Goal: Task Accomplishment & Management: Use online tool/utility

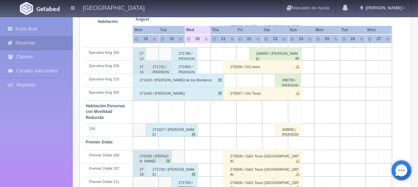
scroll to position [331, 0]
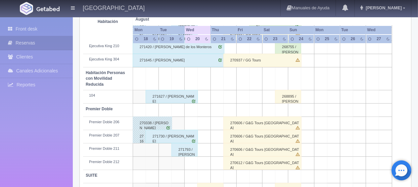
click at [183, 152] on div "271793 / [PERSON_NAME] ." at bounding box center [185, 149] width 26 height 13
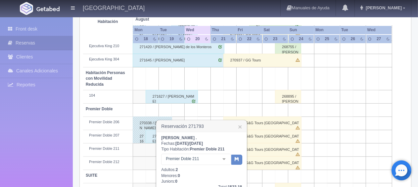
scroll to position [364, 0]
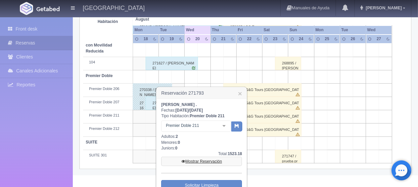
click at [199, 159] on link "Mostrar Reservación" at bounding box center [201, 160] width 81 height 9
click at [199, 161] on link "Mostrar Reservación" at bounding box center [201, 160] width 81 height 9
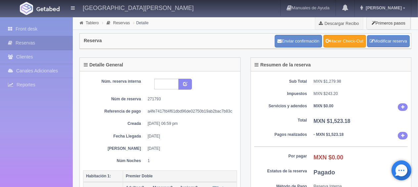
click at [338, 41] on link "Hacer Check-Out" at bounding box center [345, 41] width 43 height 13
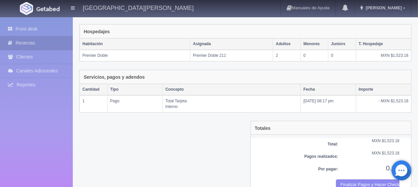
scroll to position [112, 0]
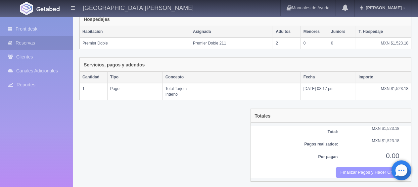
click at [357, 168] on button "Finalizar Pagos y Hacer Checkout" at bounding box center [368, 172] width 64 height 11
